Goal: Navigation & Orientation: Find specific page/section

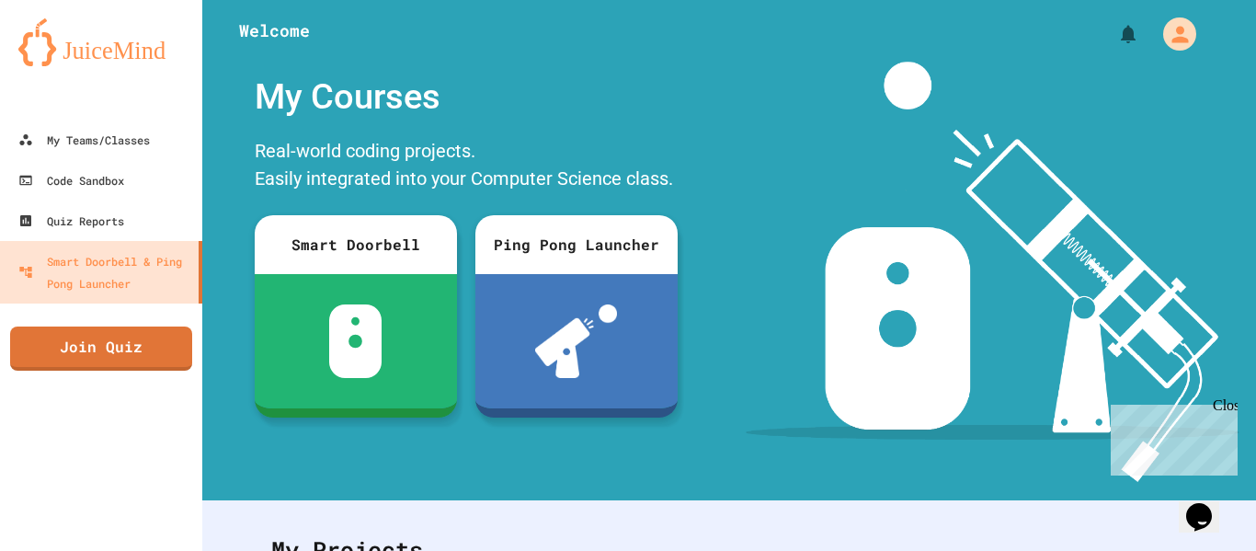
click at [606, 340] on img at bounding box center [576, 341] width 82 height 74
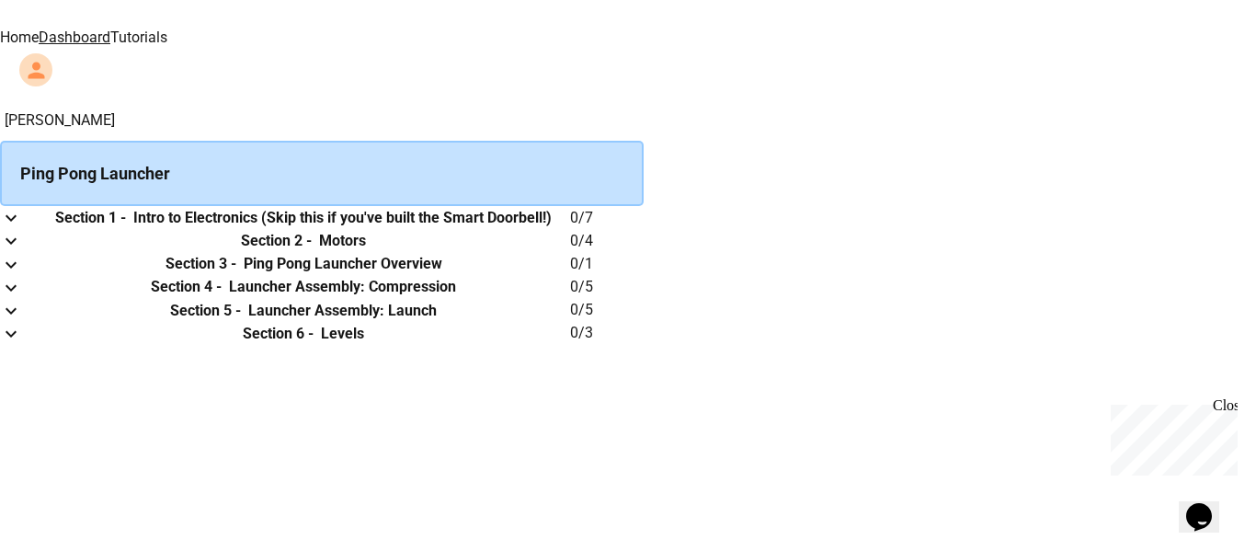
click at [1246, 413] on span "Close" at bounding box center [1246, 405] width 0 height 16
click at [644, 229] on td "0 / 7" at bounding box center [607, 217] width 74 height 23
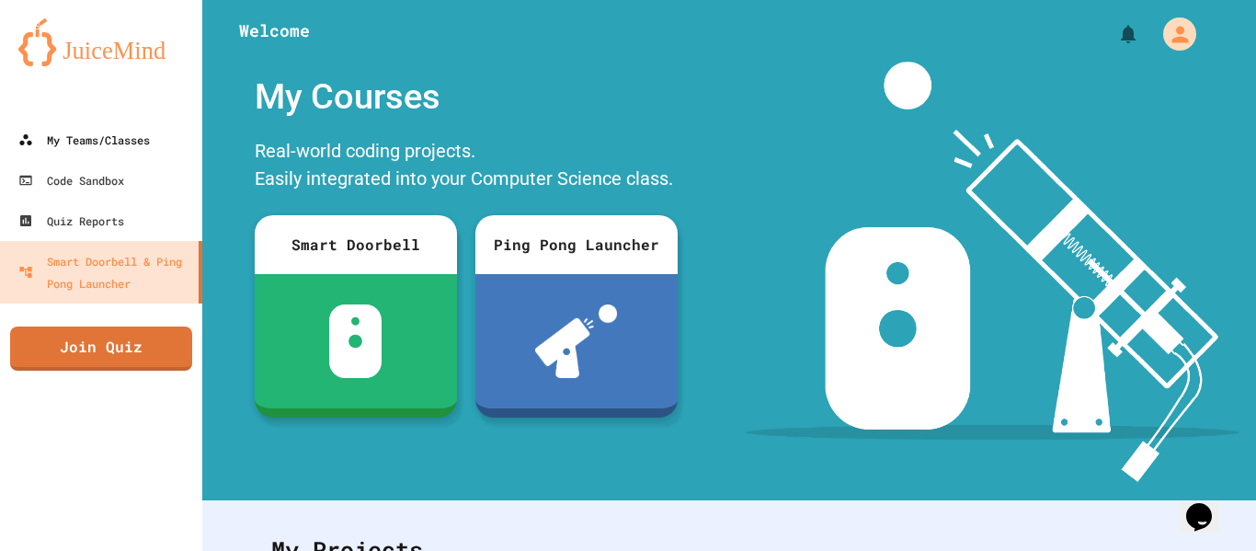
click at [104, 133] on div "My Teams/Classes" at bounding box center [83, 140] width 131 height 22
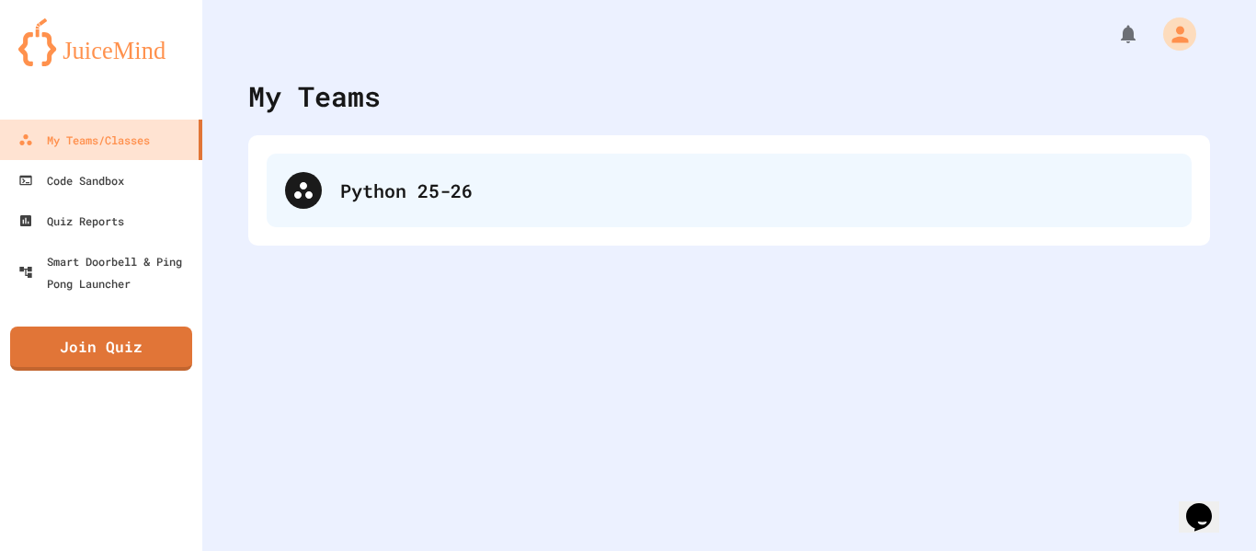
click at [971, 172] on div "Python 25-26" at bounding box center [729, 191] width 925 height 74
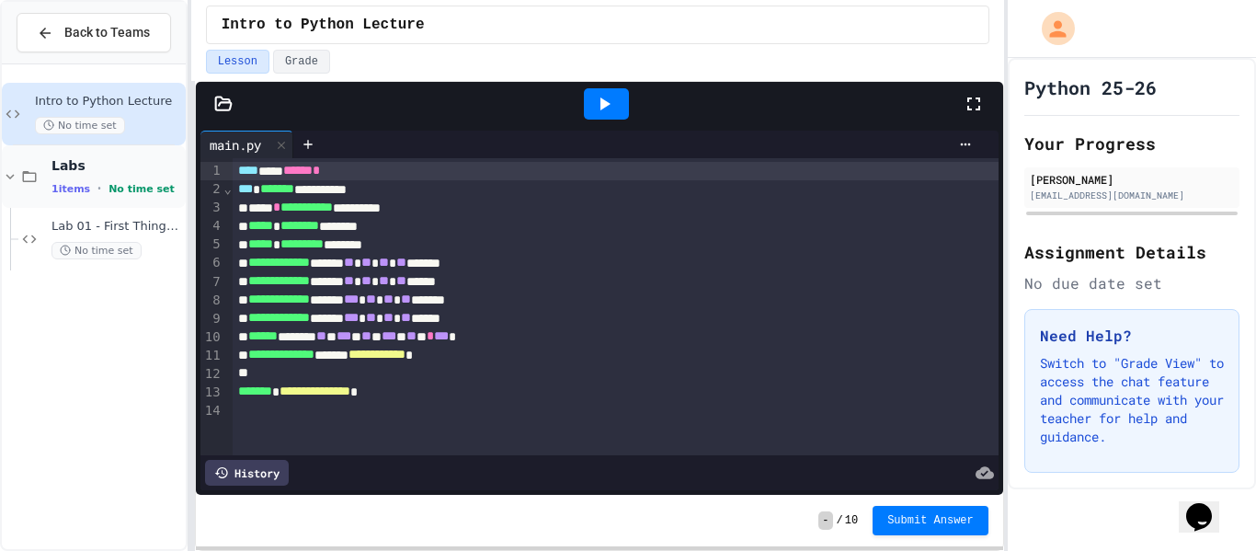
click at [143, 190] on span "No time set" at bounding box center [141, 189] width 66 height 12
click at [116, 163] on span "Labs" at bounding box center [116, 165] width 131 height 17
click at [117, 191] on span "No time set" at bounding box center [141, 189] width 66 height 12
click at [128, 244] on span "No time set" at bounding box center [96, 250] width 90 height 17
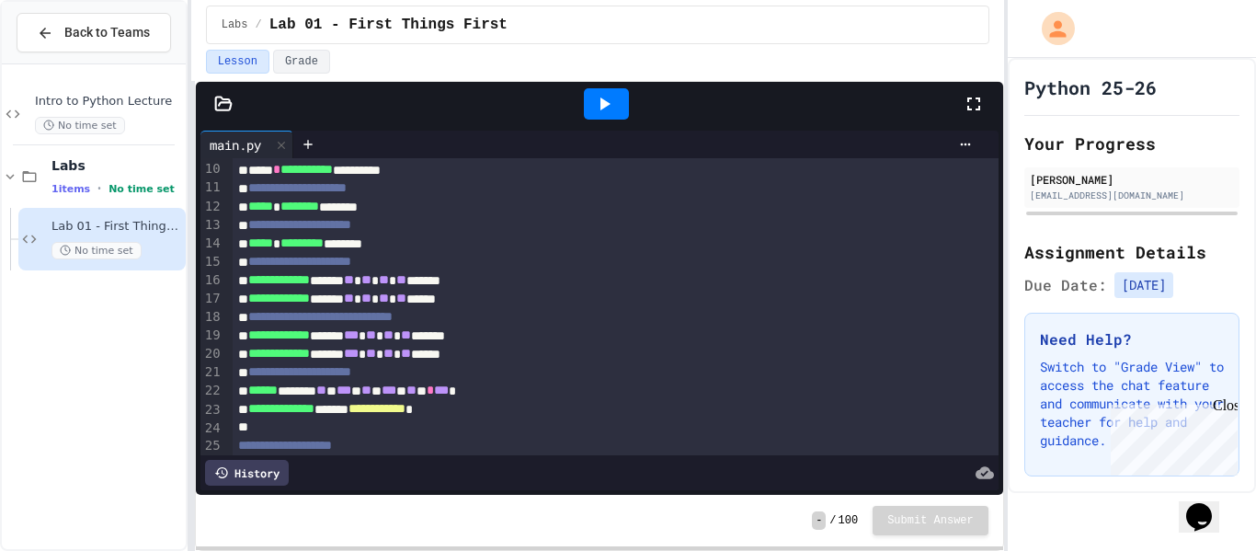
scroll to position [208, 0]
